Goal: Information Seeking & Learning: Check status

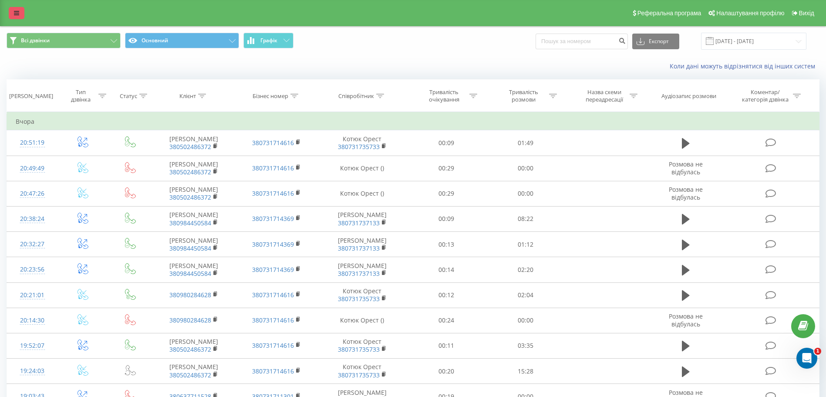
click at [17, 12] on icon at bounding box center [16, 13] width 5 height 6
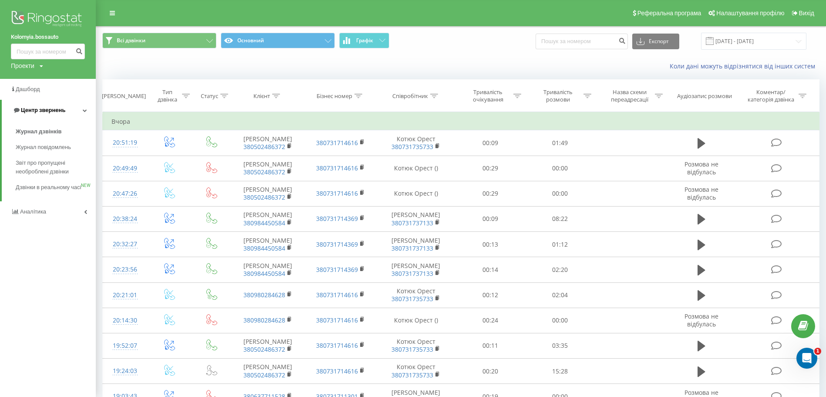
click at [47, 114] on span "Центр звернень" at bounding box center [39, 110] width 53 height 9
click at [42, 115] on span "Центр звернень" at bounding box center [37, 110] width 53 height 9
click at [36, 135] on span "Журнал дзвінків" at bounding box center [39, 131] width 46 height 9
click at [598, 45] on input at bounding box center [582, 42] width 92 height 16
type input "0969437151"
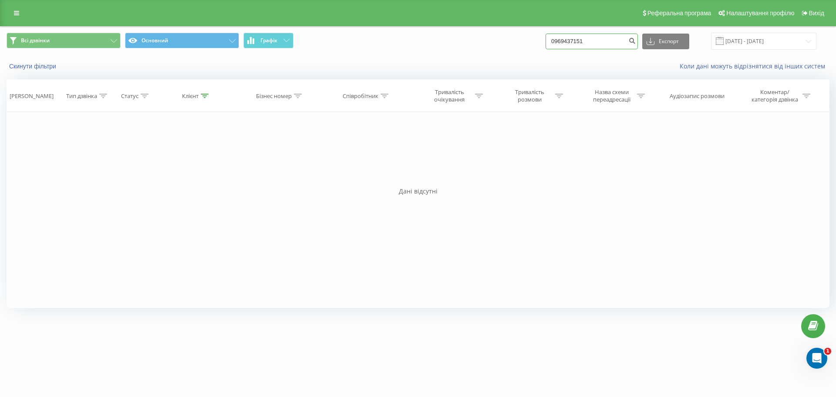
click at [611, 41] on input "0969437151" at bounding box center [592, 42] width 92 height 16
click at [204, 163] on div "Фільтрувати за умовою Дорівнює Введіть значення Скасувати OK Фільтрувати за умо…" at bounding box center [418, 210] width 823 height 196
click at [604, 39] on input at bounding box center [592, 42] width 92 height 16
paste input "+380 63 063 61 33"
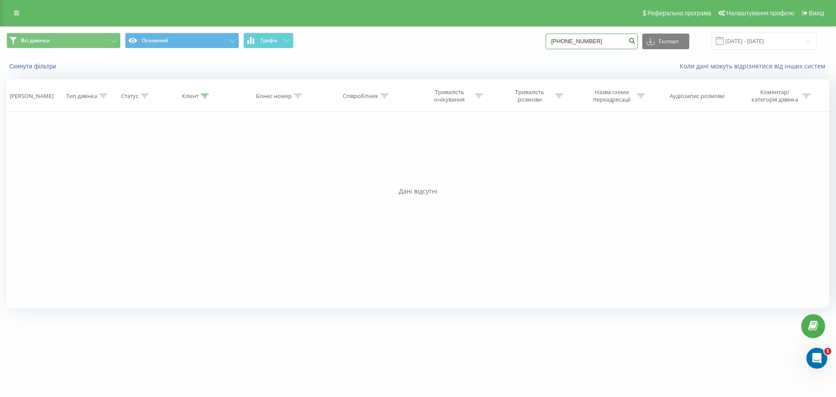
type input "+380 63 063 61 33"
click at [604, 39] on input "+380630636133" at bounding box center [592, 42] width 92 height 16
type input "380630636133"
click at [169, 198] on div "Фільтрувати за умовою Дорівнює Введіть значення Скасувати OK Фільтрувати за умо…" at bounding box center [418, 210] width 823 height 196
click at [199, 148] on div "Фільтрувати за умовою Дорівнює Введіть значення Скасувати OK Фільтрувати за умо…" at bounding box center [418, 210] width 823 height 196
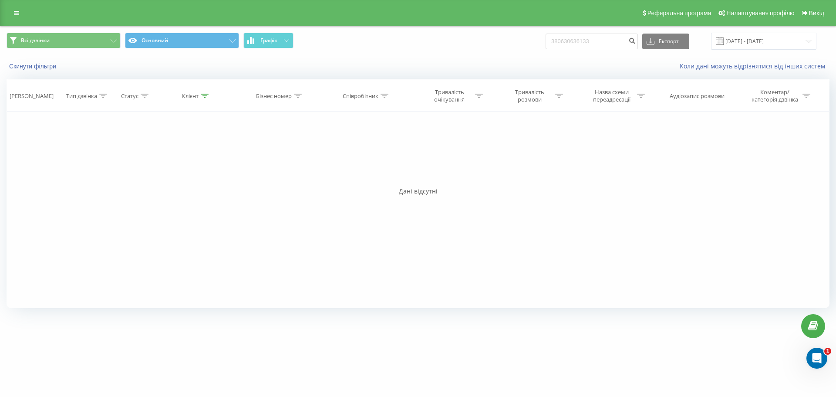
click at [116, 153] on div "Фільтрувати за умовою Дорівнює Введіть значення Скасувати OK Фільтрувати за умо…" at bounding box center [418, 210] width 823 height 196
click at [168, 146] on div "Фільтрувати за умовою Дорівнює Введіть значення Скасувати OK Фільтрувати за умо…" at bounding box center [418, 210] width 823 height 196
click at [175, 164] on div "Фільтрувати за умовою Дорівнює Введіть значення Скасувати OK Фільтрувати за умо…" at bounding box center [418, 210] width 823 height 196
click at [164, 147] on div "Фільтрувати за умовою Дорівнює Введіть значення Скасувати OK Фільтрувати за умо…" at bounding box center [418, 210] width 823 height 196
